Goal: Task Accomplishment & Management: Use online tool/utility

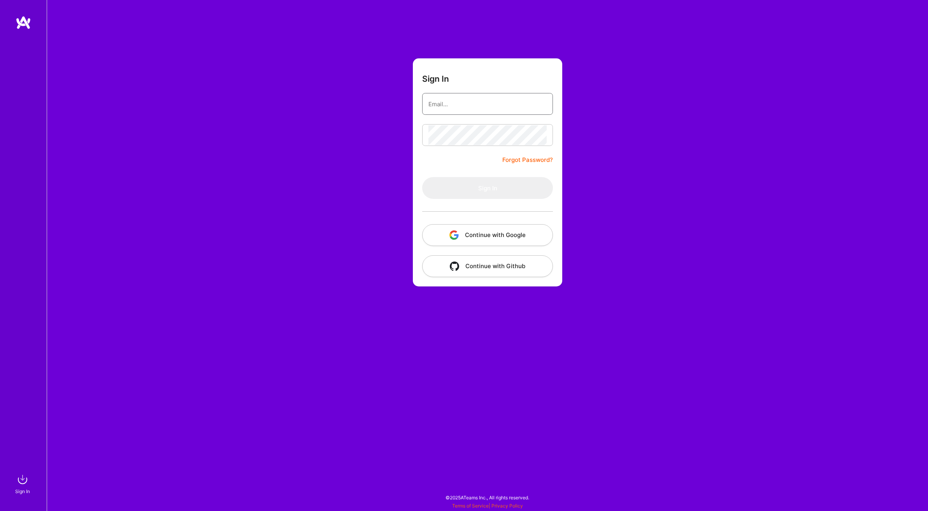
type input "[PERSON_NAME][EMAIL_ADDRESS][DOMAIN_NAME]"
click at [488, 233] on button "Continue with Google" at bounding box center [487, 235] width 131 height 22
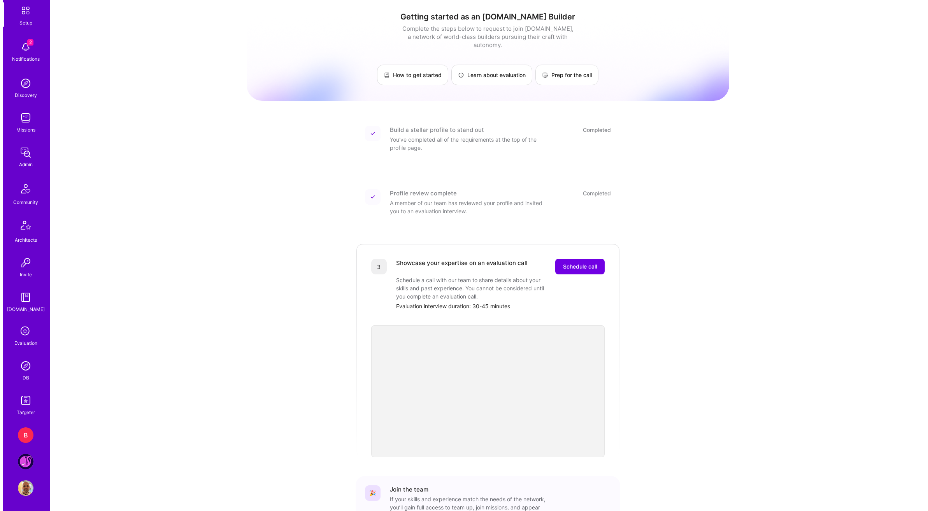
scroll to position [42, 0]
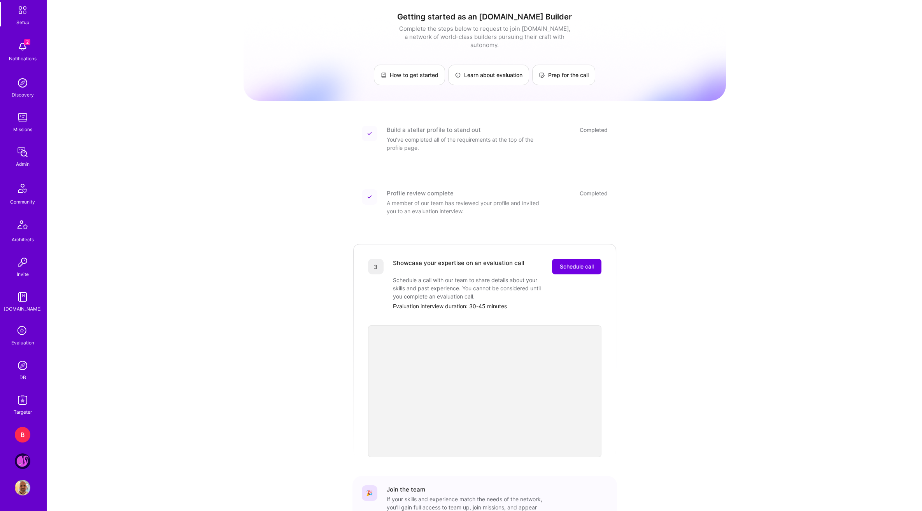
click at [21, 433] on div "B" at bounding box center [23, 435] width 16 height 16
